Goal: Use online tool/utility: Use online tool/utility

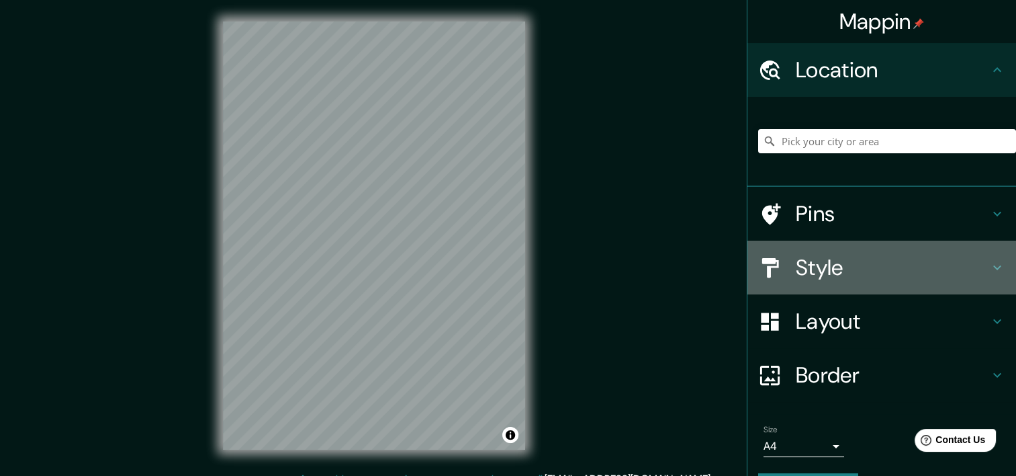
click at [830, 264] on h4 "Style" at bounding box center [892, 267] width 193 height 27
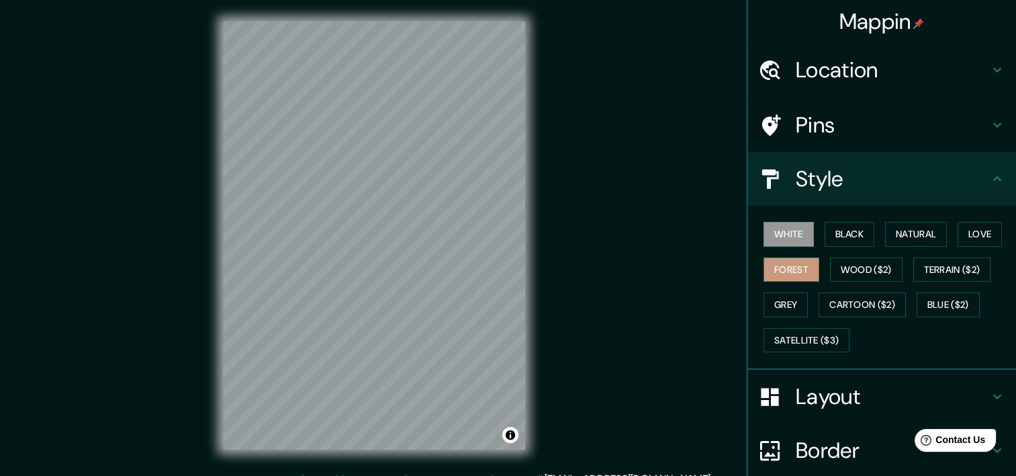
click at [781, 270] on button "Forest" at bounding box center [792, 269] width 56 height 25
click at [818, 396] on h4 "Layout" at bounding box center [892, 396] width 193 height 27
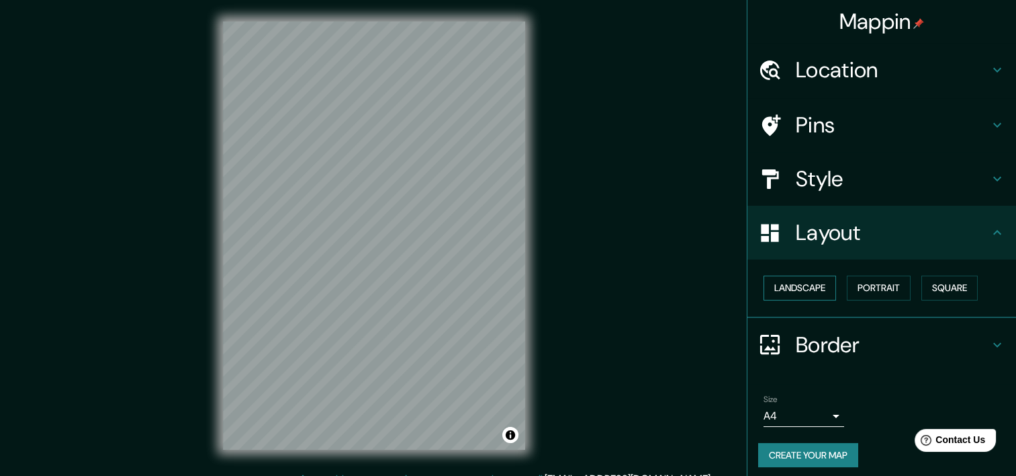
click at [792, 293] on button "Landscape" at bounding box center [800, 287] width 73 height 25
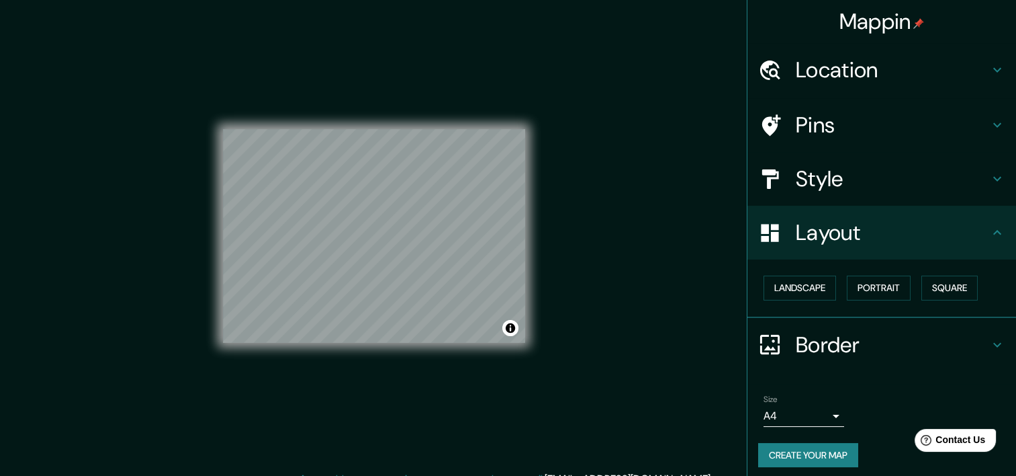
click at [660, 306] on div "Mappin Location Pins Style Layout Landscape Portrait Square Border Choose a bor…" at bounding box center [508, 246] width 1016 height 492
click at [850, 81] on h4 "Location" at bounding box center [892, 69] width 193 height 27
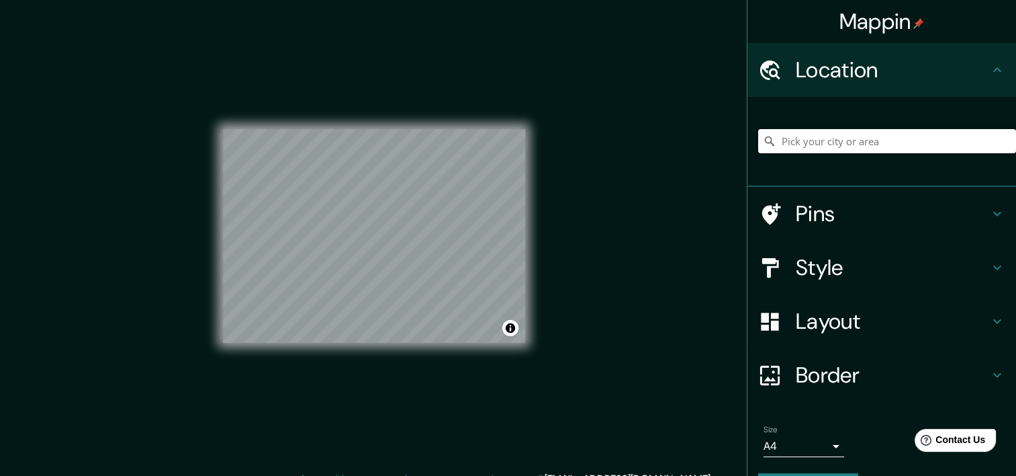
click at [847, 134] on input "Pick your city or area" at bounding box center [887, 141] width 258 height 24
type input "p"
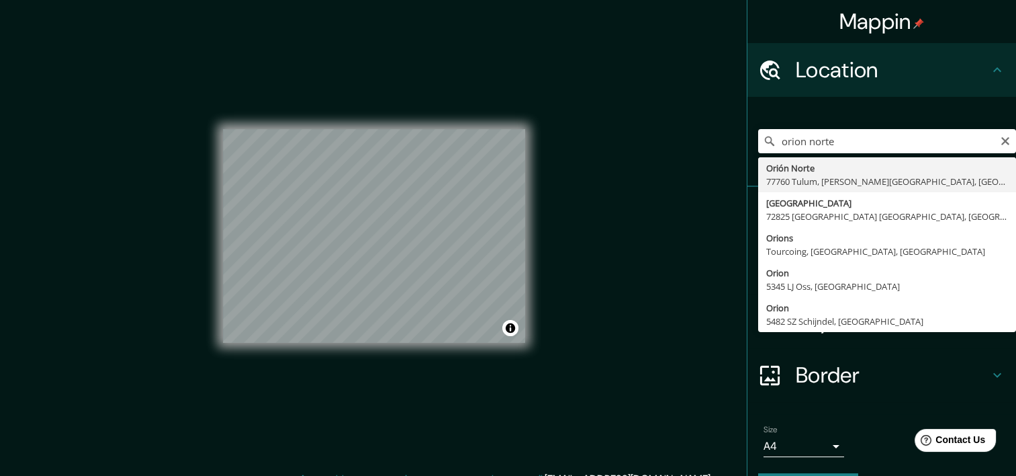
type input "[GEOGRAPHIC_DATA], 77760 [GEOGRAPHIC_DATA], [PERSON_NAME][GEOGRAPHIC_DATA], [GE…"
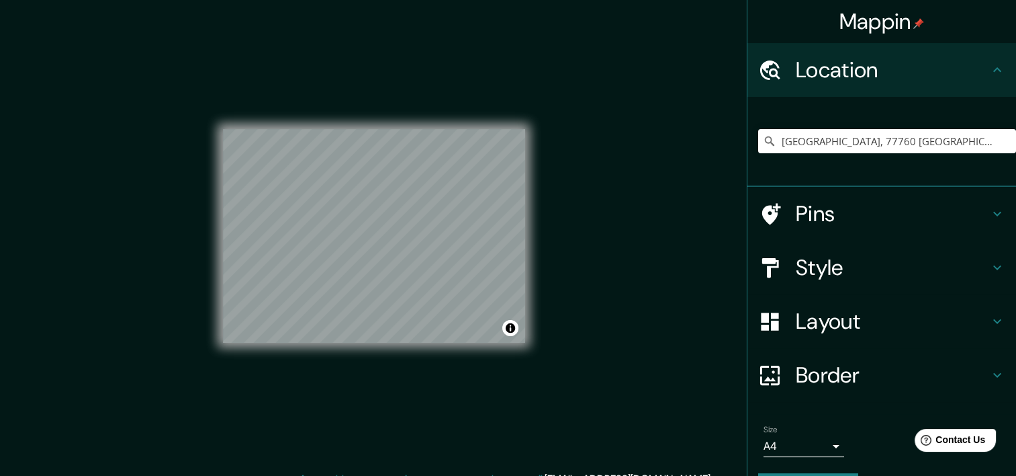
click at [589, 272] on div "Mappin Location [GEOGRAPHIC_DATA] [GEOGRAPHIC_DATA], [PERSON_NAME][GEOGRAPHIC_D…" at bounding box center [508, 246] width 1016 height 492
